Goal: Information Seeking & Learning: Learn about a topic

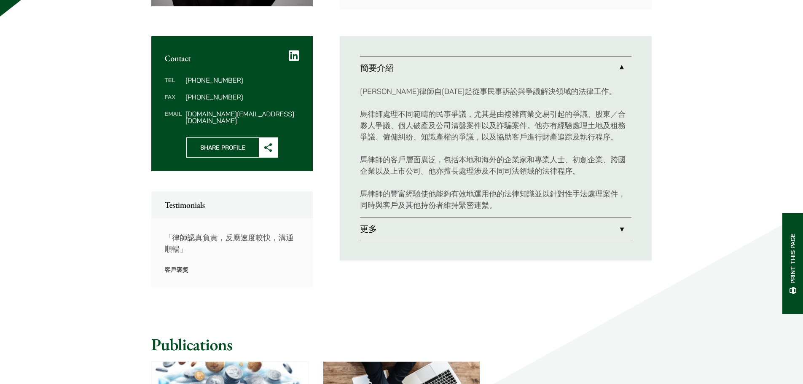
scroll to position [337, 0]
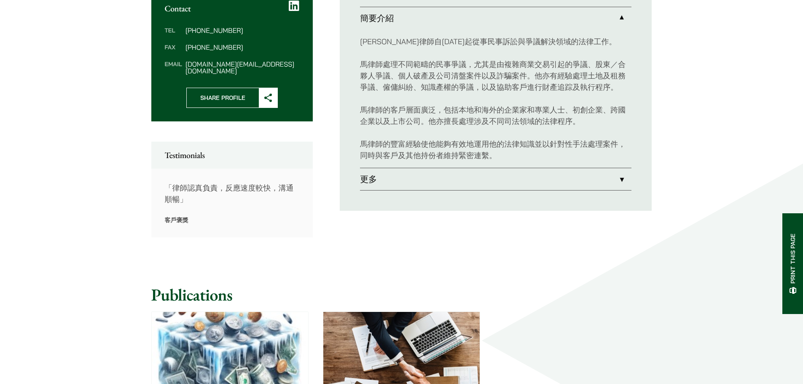
click at [617, 184] on link "更多" at bounding box center [495, 179] width 271 height 22
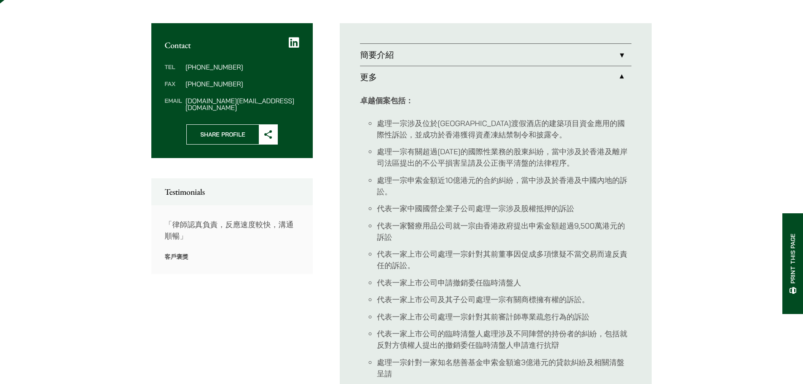
scroll to position [295, 0]
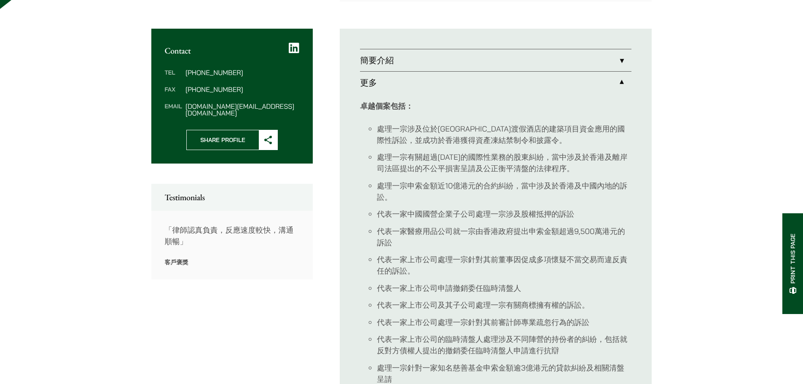
click at [591, 82] on link "更多" at bounding box center [495, 83] width 271 height 22
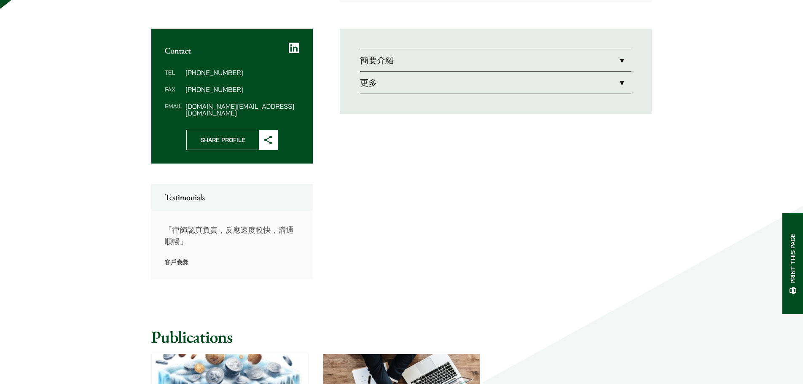
click at [582, 62] on link "簡要介紹" at bounding box center [495, 60] width 271 height 22
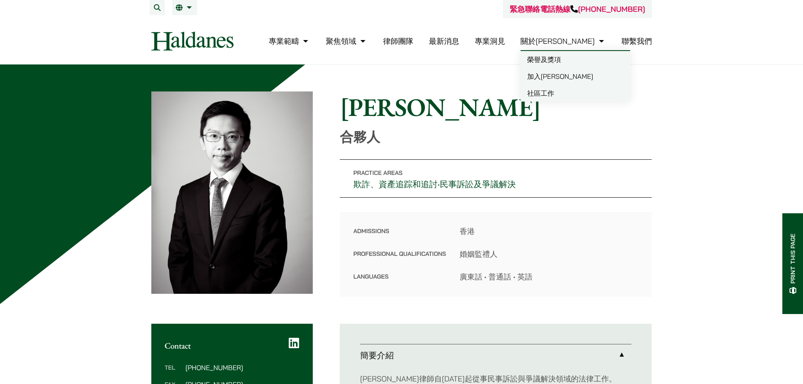
click at [581, 77] on link "加入何敦" at bounding box center [575, 76] width 110 height 17
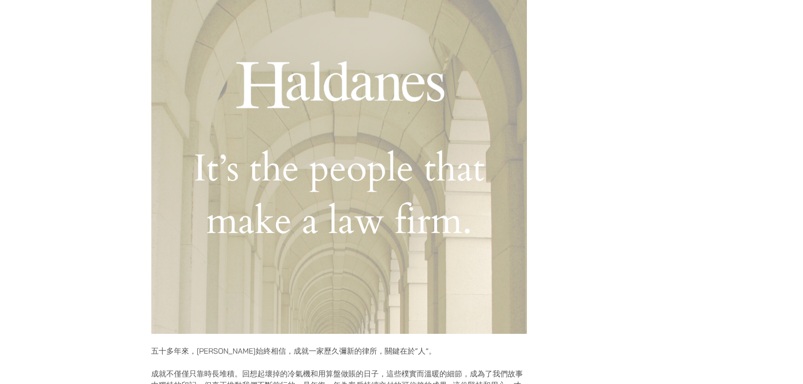
scroll to position [211, 0]
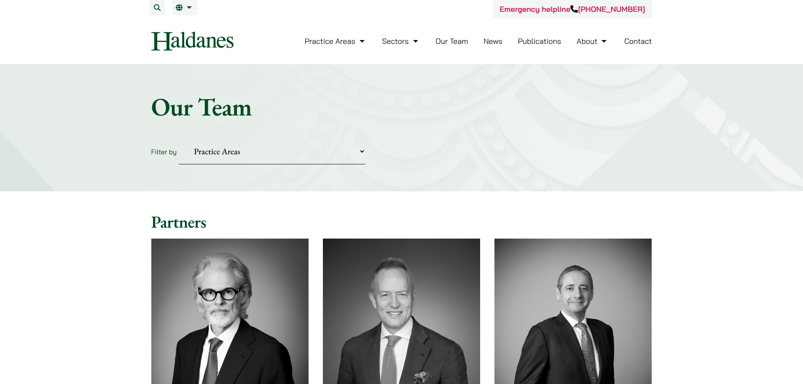
click at [640, 43] on link "Contact" at bounding box center [638, 41] width 28 height 10
click at [632, 41] on link "Contact" at bounding box center [638, 41] width 28 height 10
click at [602, 41] on link "About" at bounding box center [593, 41] width 32 height 10
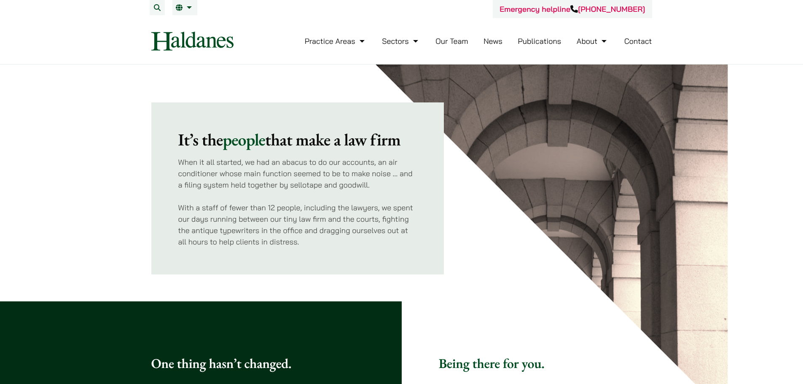
click at [462, 40] on link "Our Team" at bounding box center [451, 41] width 32 height 10
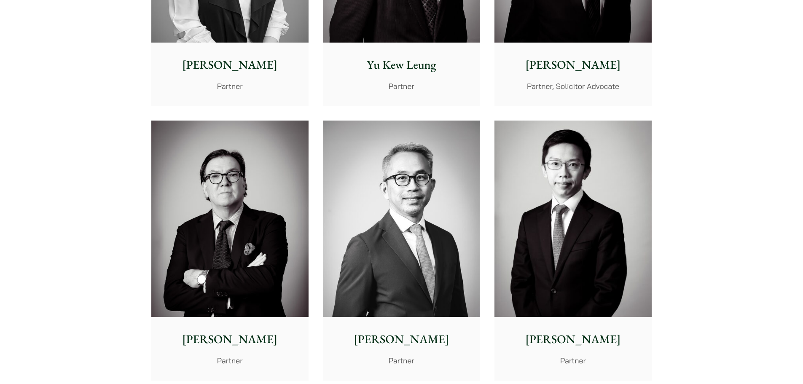
scroll to position [1054, 0]
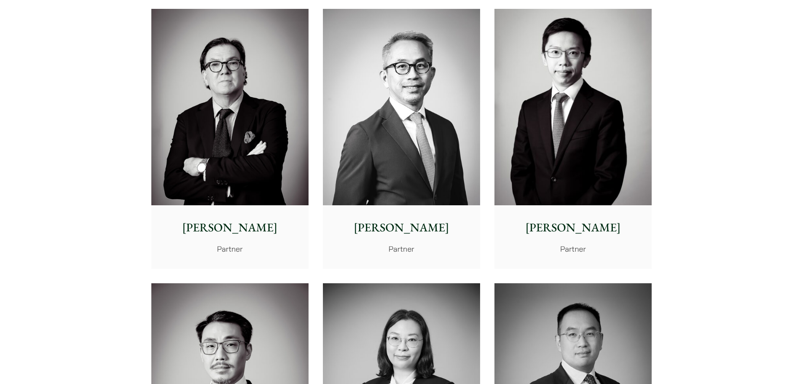
click at [573, 158] on img at bounding box center [572, 107] width 157 height 197
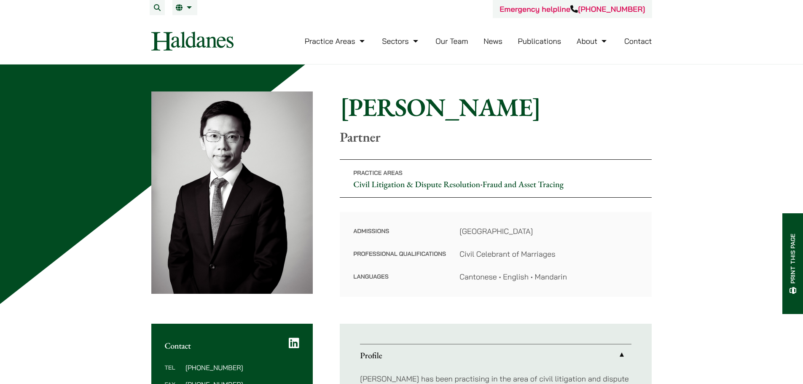
click at [344, 172] on p "Practice Areas Civil Litigation & Dispute Resolution • Fraud and Asset Tracing" at bounding box center [496, 178] width 312 height 38
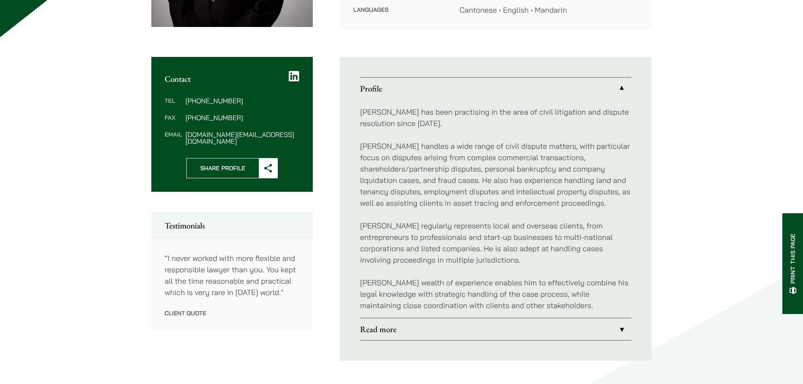
scroll to position [295, 0]
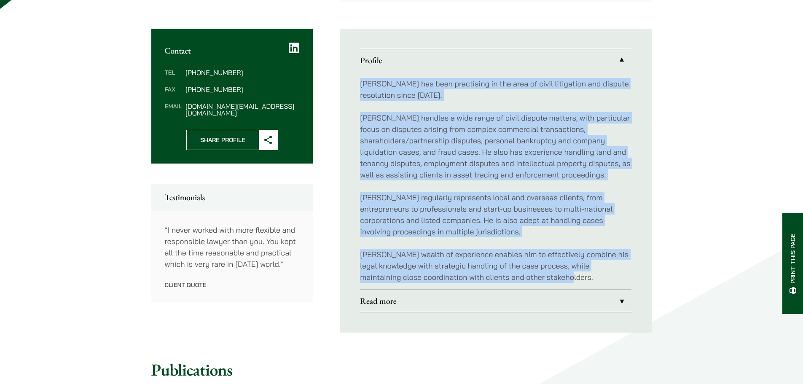
drag, startPoint x: 361, startPoint y: 83, endPoint x: 557, endPoint y: 277, distance: 275.9
click at [557, 277] on div "[PERSON_NAME] has been practising in the area of civil litigation and dispute r…" at bounding box center [495, 180] width 271 height 218
copy div "[PERSON_NAME] has been practising in the area of civil litigation and dispute r…"
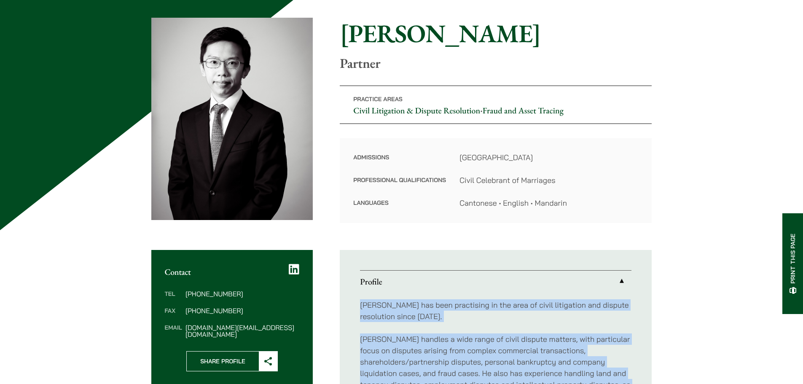
scroll to position [0, 0]
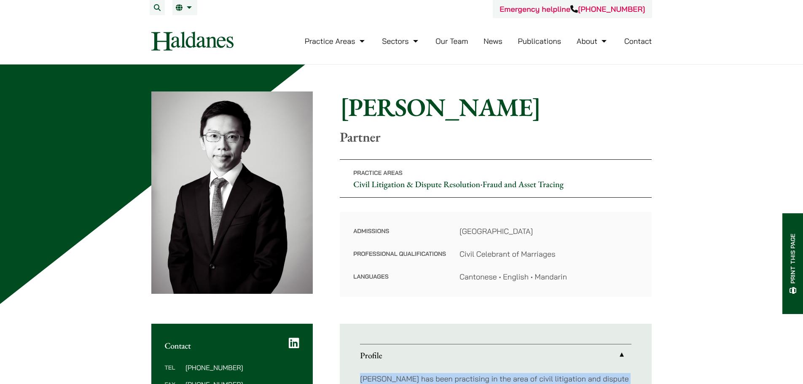
click at [172, 232] on img at bounding box center [232, 192] width 162 height 202
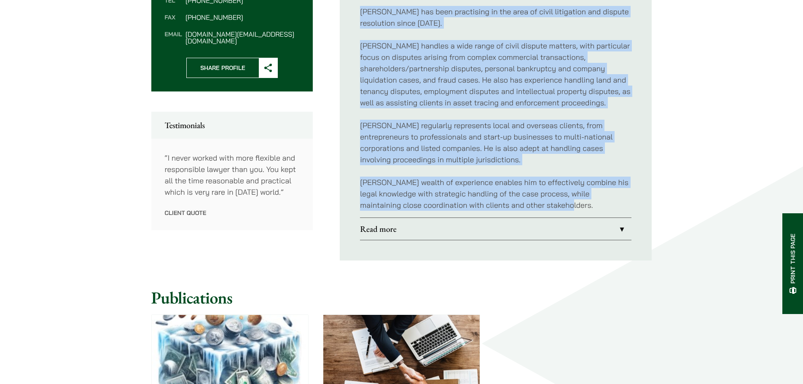
scroll to position [379, 0]
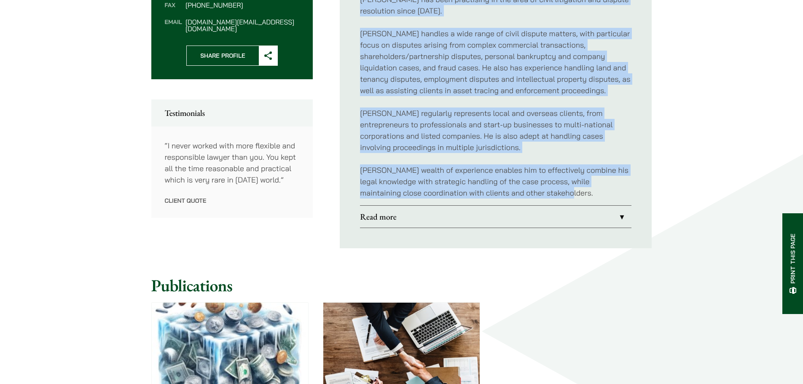
click at [391, 218] on link "Read more" at bounding box center [495, 217] width 271 height 22
